Goal: Task Accomplishment & Management: Manage account settings

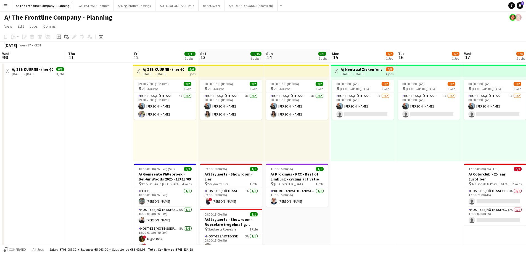
scroll to position [0, 206]
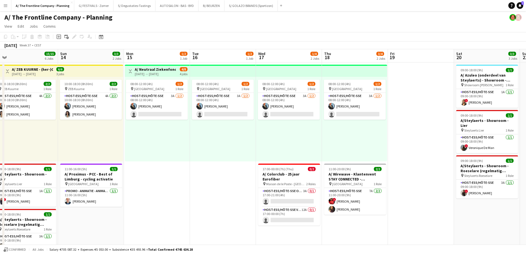
click at [221, 182] on app-date-cell "08:00-12:00 (4h) 1/2 pin Oostende 1 Role Host-ess/Hôte-sse 3A [DATE] 08:00-12:0…" at bounding box center [223, 250] width 66 height 376
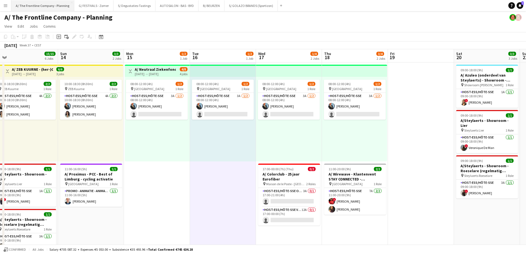
click at [41, 10] on button "A/ The Frontline Company - Planning Close" at bounding box center [42, 5] width 63 height 11
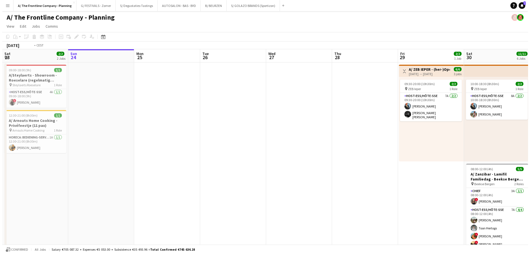
scroll to position [0, 161]
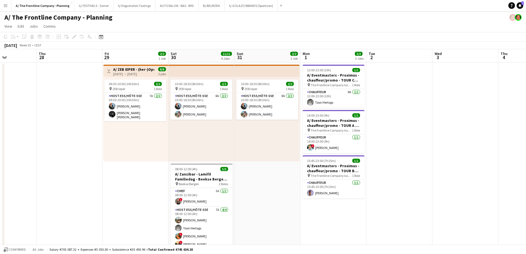
drag, startPoint x: 306, startPoint y: 132, endPoint x: -97, endPoint y: 113, distance: 403.5
click at [0, 113] on html "Menu Boards Boards Boards All jobs Status Workforce Workforce My Workforce Recr…" at bounding box center [263, 249] width 526 height 499
click at [173, 6] on button "AUTOSALON - BAS - BYD Close" at bounding box center [176, 5] width 43 height 11
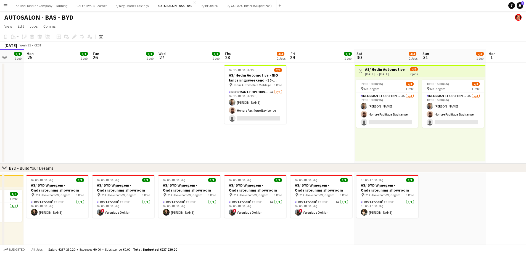
scroll to position [0, 176]
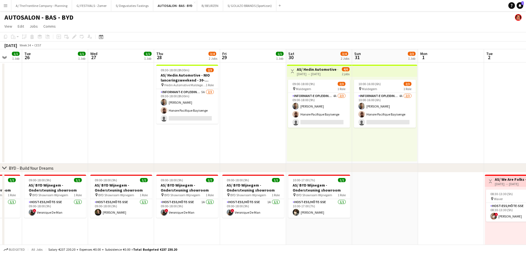
drag, startPoint x: 286, startPoint y: 137, endPoint x: 115, endPoint y: 116, distance: 172.2
click at [115, 116] on app-calendar-viewport "Sat 23 2/2 2 Jobs Sun 24 1/1 1 Job Mon 25 1/1 1 Job Tue 26 1/1 1 Job Wed 27 1/1…" at bounding box center [263, 201] width 526 height 304
click at [258, 211] on app-card-role "Host-ess/Hôte-sse 1A [DATE] 09:00-18:00 (9h) ! Veronique De Man" at bounding box center [253, 208] width 62 height 19
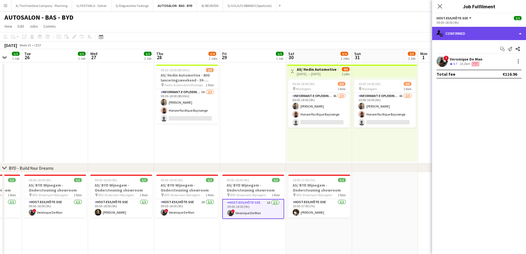
click at [480, 34] on div "single-neutral-actions-check-2 Confirmed" at bounding box center [479, 33] width 94 height 13
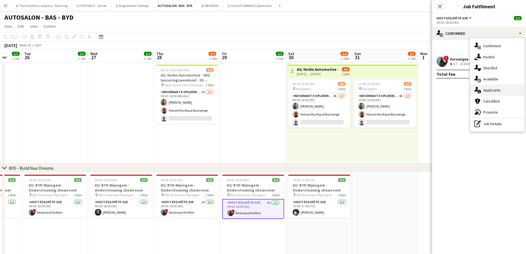
click at [493, 93] on div "single-neutral-actions-information Applicants" at bounding box center [497, 89] width 55 height 11
